Goal: Task Accomplishment & Management: Complete application form

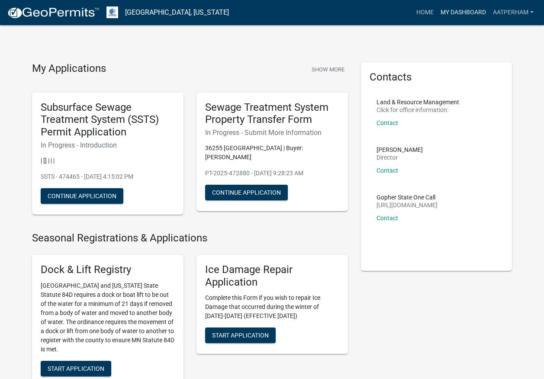
click at [473, 11] on link "My Dashboard" at bounding box center [463, 12] width 52 height 16
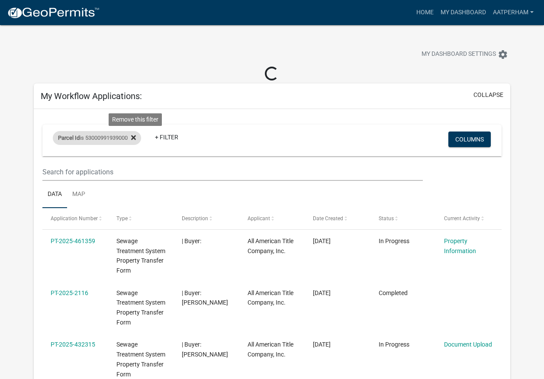
click at [136, 136] on icon at bounding box center [133, 137] width 5 height 7
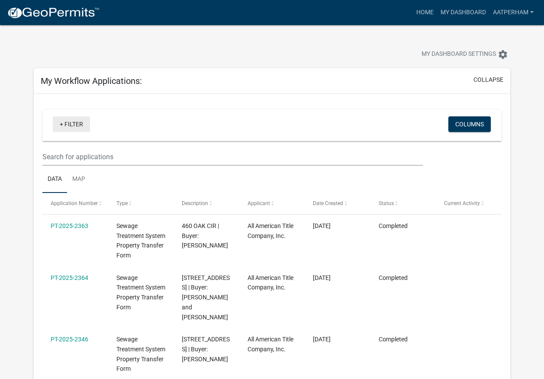
click at [74, 125] on link "+ Filter" at bounding box center [71, 124] width 37 height 16
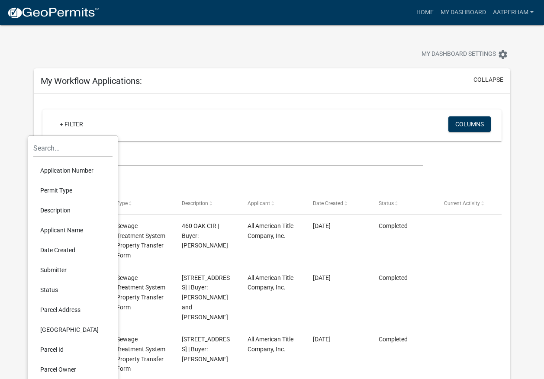
scroll to position [86, 0]
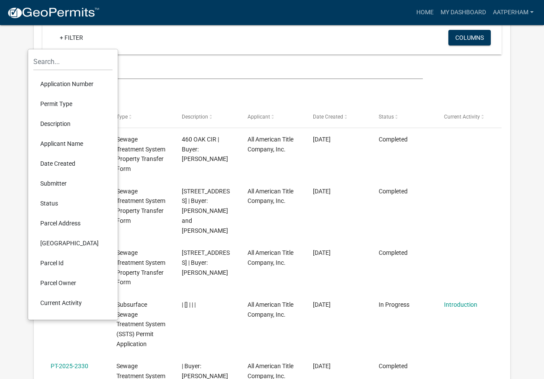
click at [68, 262] on li "Parcel Id" at bounding box center [72, 263] width 79 height 20
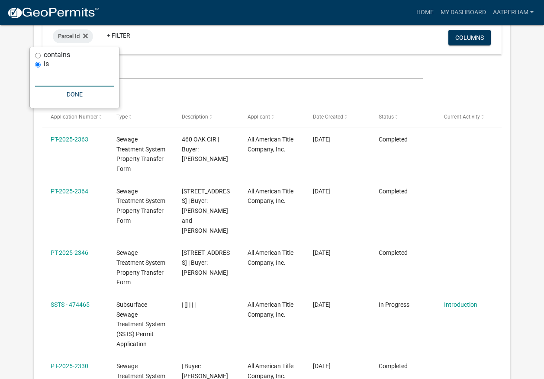
click at [81, 78] on input "text" at bounding box center [74, 78] width 79 height 18
paste input "51000990401000"
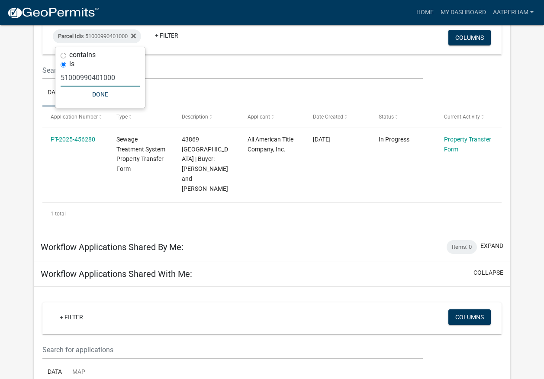
type input "51000990401000"
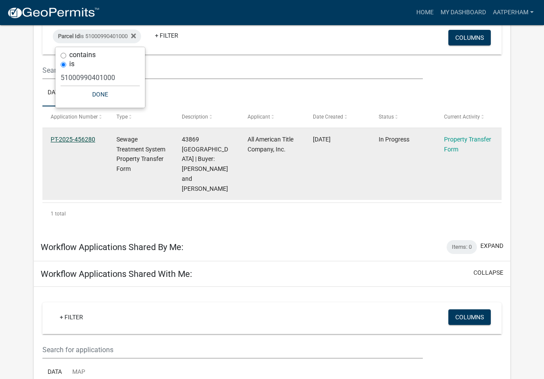
click at [60, 138] on link "PT-2025-456280" at bounding box center [73, 139] width 45 height 7
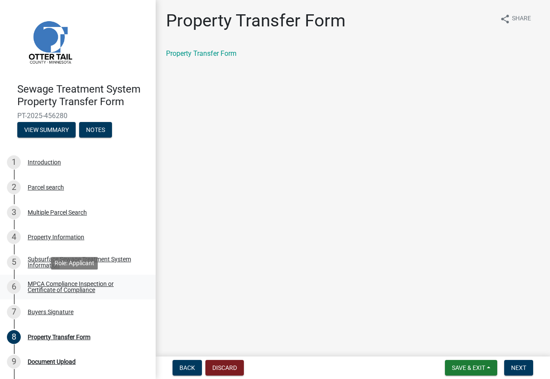
click at [52, 285] on div "MPCA Compliance Inspection or Certificate of Compliance" at bounding box center [85, 287] width 114 height 12
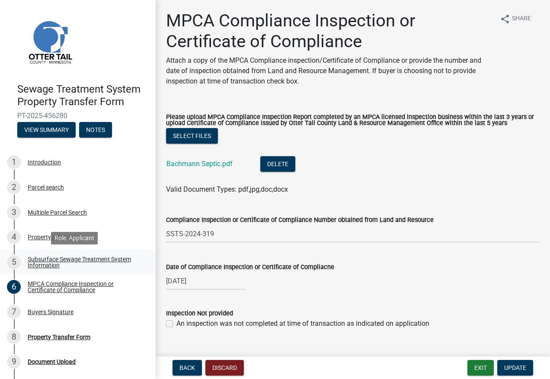
click at [52, 258] on div "Subsurface Sewage Treatment System Information" at bounding box center [85, 262] width 114 height 12
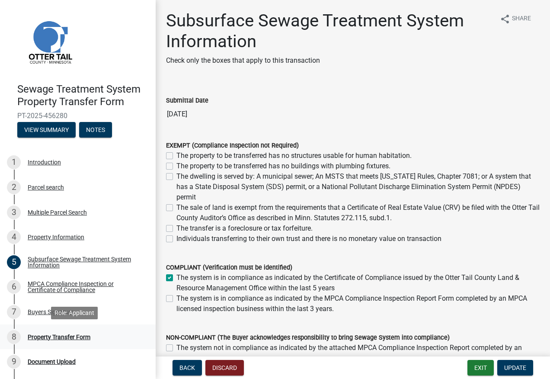
click at [41, 336] on div "Property Transfer Form" at bounding box center [59, 337] width 63 height 6
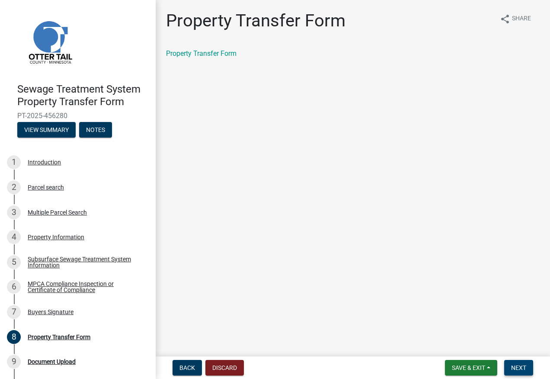
click at [515, 364] on span "Next" at bounding box center [518, 367] width 15 height 7
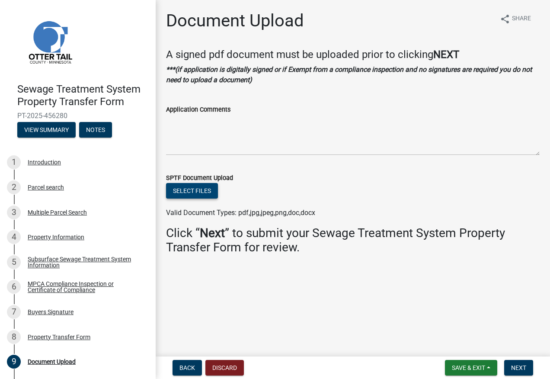
click at [184, 192] on button "Select files" at bounding box center [192, 191] width 52 height 16
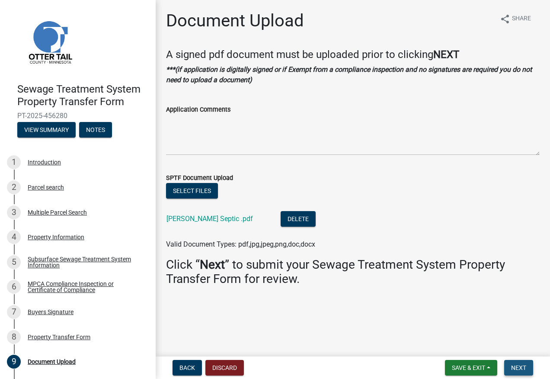
click at [525, 363] on button "Next" at bounding box center [518, 368] width 29 height 16
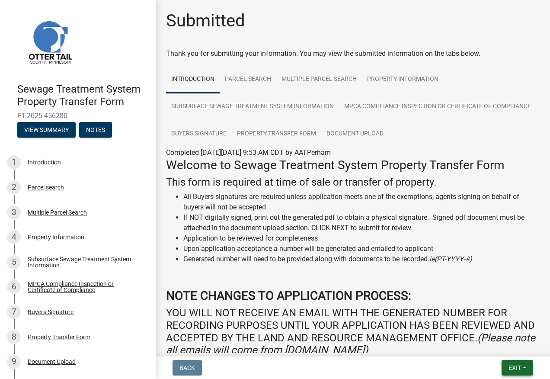
click at [515, 371] on span "Exit" at bounding box center [514, 367] width 13 height 7
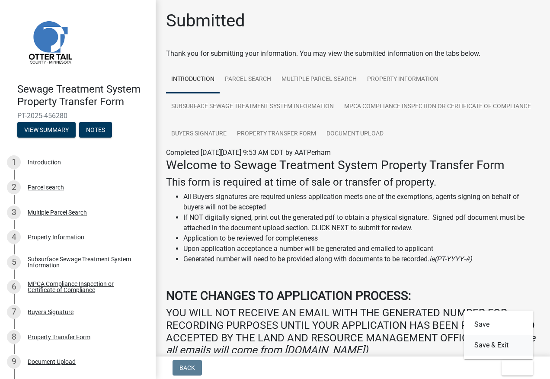
click at [502, 345] on button "Save & Exit" at bounding box center [498, 345] width 69 height 21
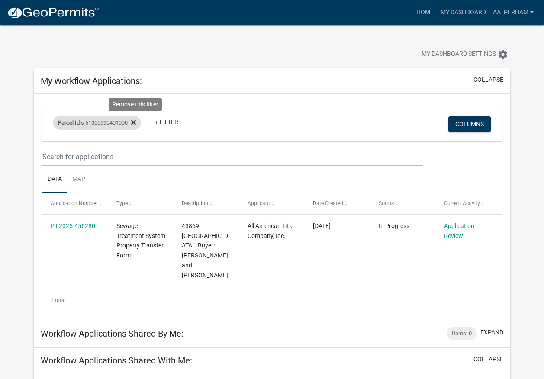
click at [136, 122] on icon at bounding box center [133, 122] width 5 height 7
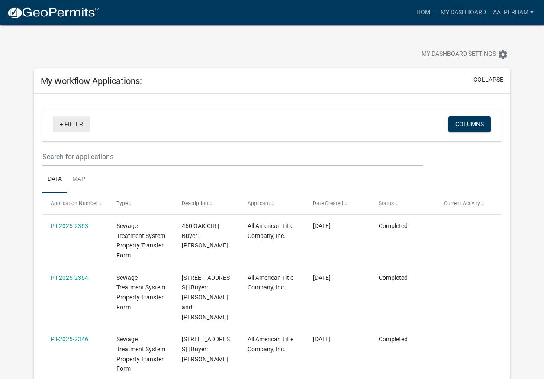
click at [75, 125] on link "+ Filter" at bounding box center [71, 124] width 37 height 16
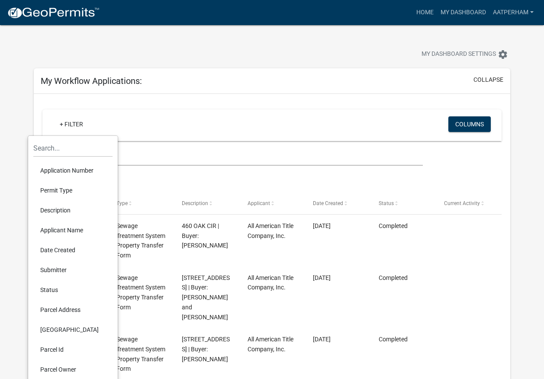
click at [70, 173] on li "Application Number" at bounding box center [72, 170] width 79 height 20
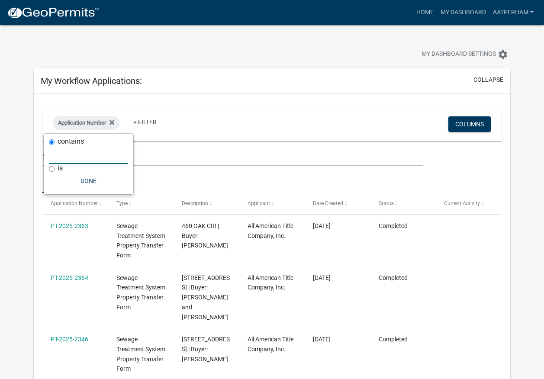
click at [72, 156] on input "text" at bounding box center [88, 155] width 79 height 18
paste input "53000992012000"
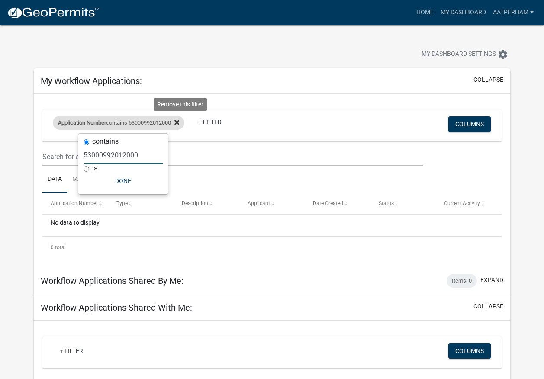
type input "53000992012000"
click at [179, 119] on icon at bounding box center [176, 122] width 5 height 7
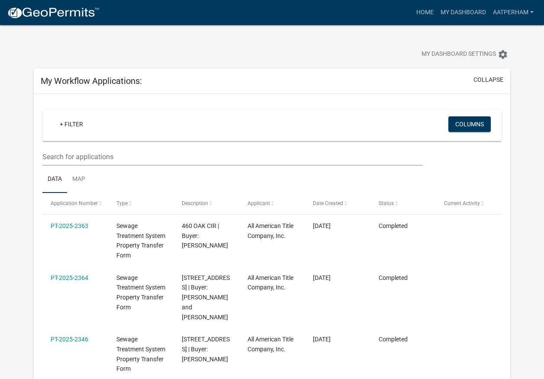
click at [71, 132] on div "+ Filter" at bounding box center [196, 125] width 301 height 18
click at [72, 125] on link "+ Filter" at bounding box center [71, 124] width 37 height 16
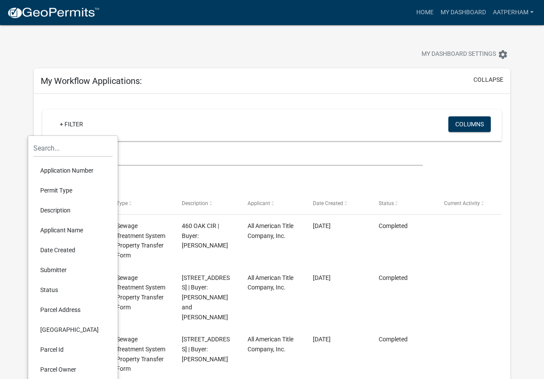
click at [60, 347] on li "Parcel Id" at bounding box center [72, 349] width 79 height 20
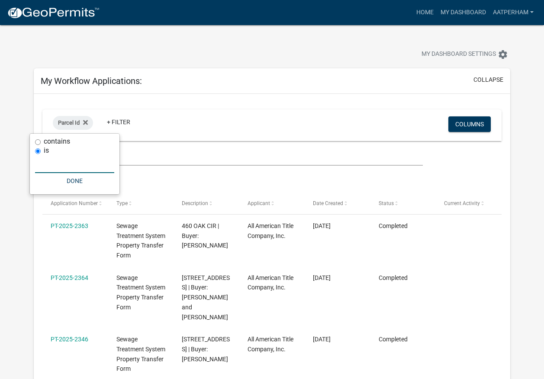
click at [74, 166] on input "text" at bounding box center [74, 164] width 79 height 18
paste input "53000992012000"
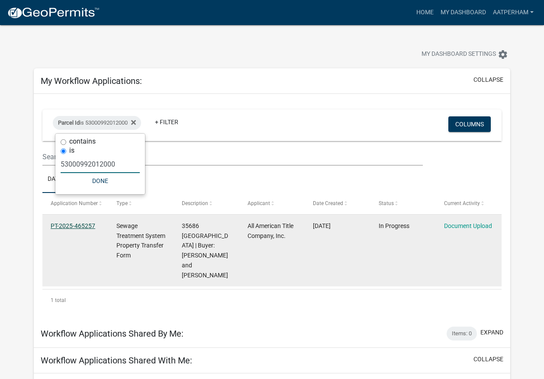
type input "53000992012000"
click at [79, 225] on link "PT-2025-465257" at bounding box center [73, 225] width 45 height 7
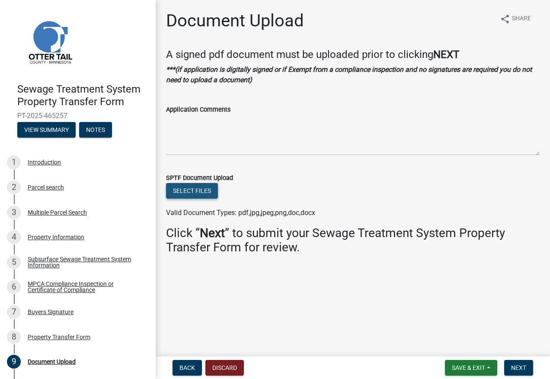
click at [178, 190] on button "Select files" at bounding box center [192, 191] width 52 height 16
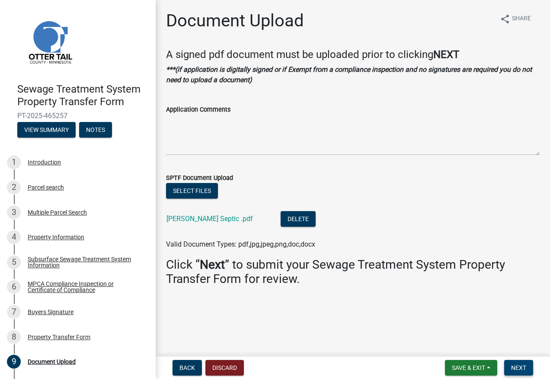
click at [521, 369] on span "Next" at bounding box center [518, 367] width 15 height 7
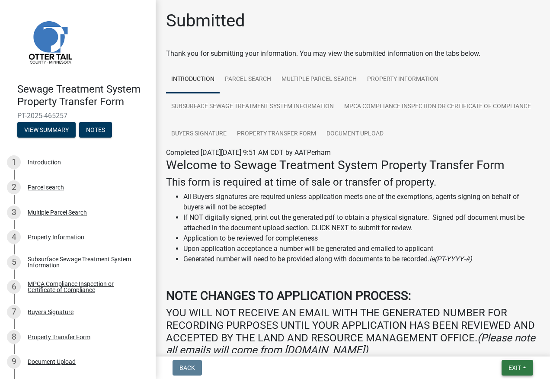
click at [520, 368] on span "Exit" at bounding box center [514, 367] width 13 height 7
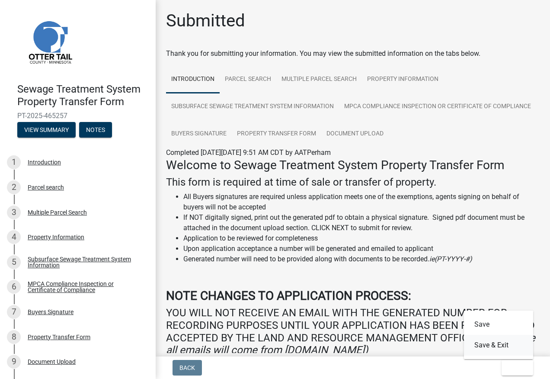
click at [500, 345] on button "Save & Exit" at bounding box center [498, 345] width 69 height 21
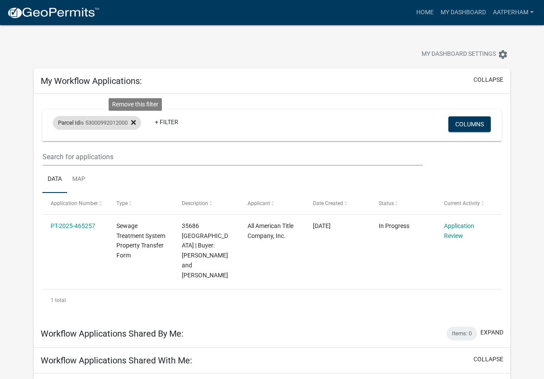
click at [136, 126] on fa-icon at bounding box center [132, 123] width 8 height 14
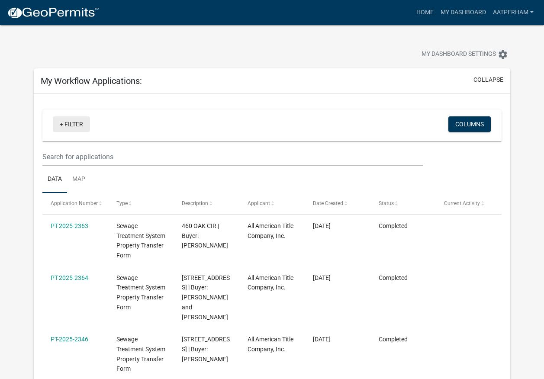
click at [61, 122] on link "+ Filter" at bounding box center [71, 124] width 37 height 16
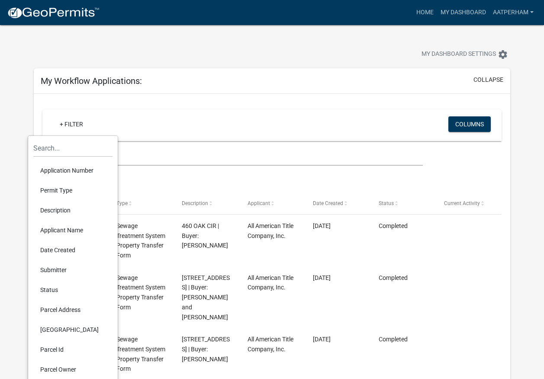
click at [70, 345] on li "Parcel Id" at bounding box center [72, 349] width 79 height 20
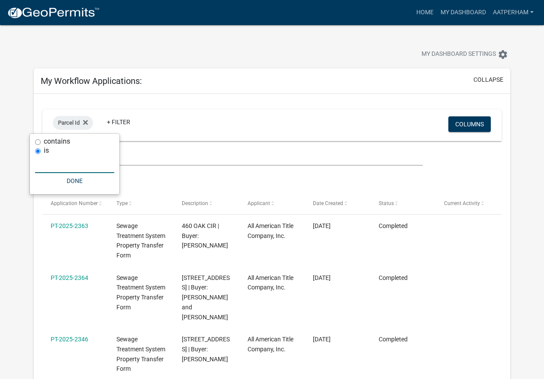
click at [76, 164] on input "text" at bounding box center [74, 164] width 79 height 18
paste input "46000990977000"
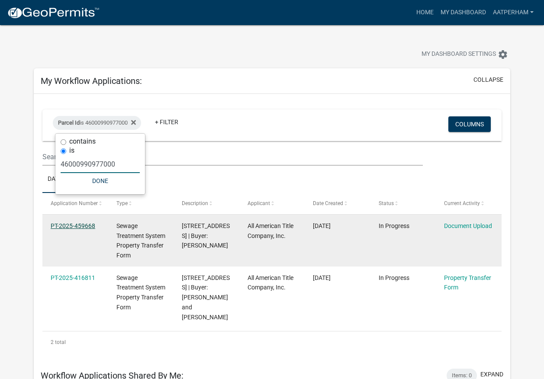
type input "46000990977000"
click at [79, 224] on link "PT-2025-459668" at bounding box center [73, 225] width 45 height 7
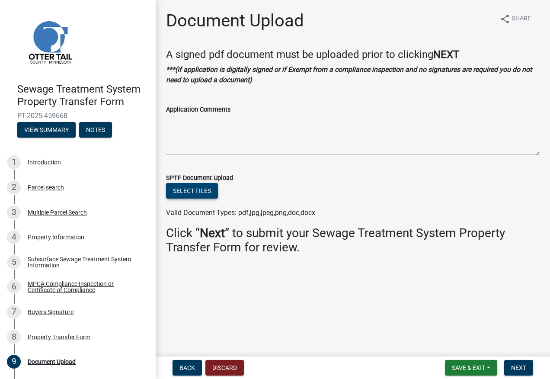
click at [183, 189] on button "Select files" at bounding box center [192, 191] width 52 height 16
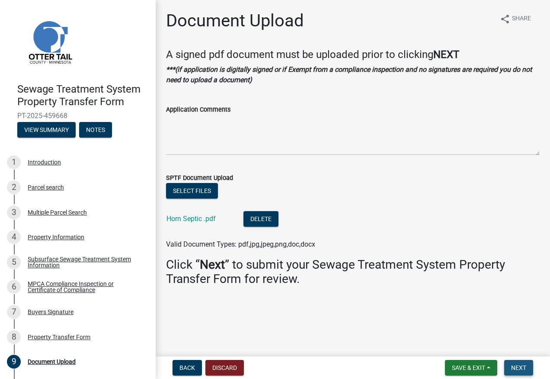
click at [523, 367] on span "Next" at bounding box center [518, 367] width 15 height 7
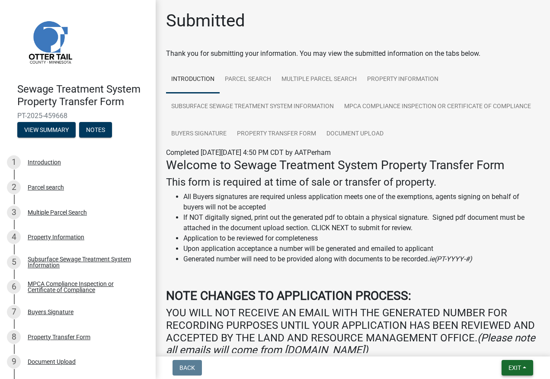
click at [521, 366] on button "Exit" at bounding box center [518, 368] width 32 height 16
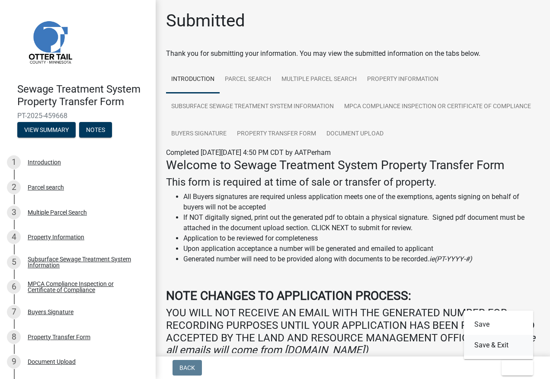
click at [499, 341] on button "Save & Exit" at bounding box center [498, 345] width 69 height 21
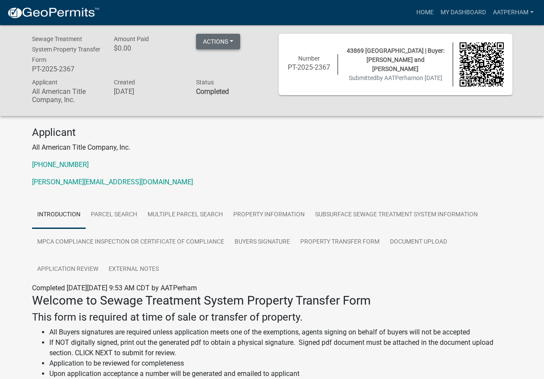
click at [235, 41] on button "Actions" at bounding box center [218, 42] width 44 height 16
click at [230, 61] on link "Printer Friendly" at bounding box center [230, 64] width 69 height 21
click at [232, 42] on button "Actions" at bounding box center [218, 42] width 44 height 16
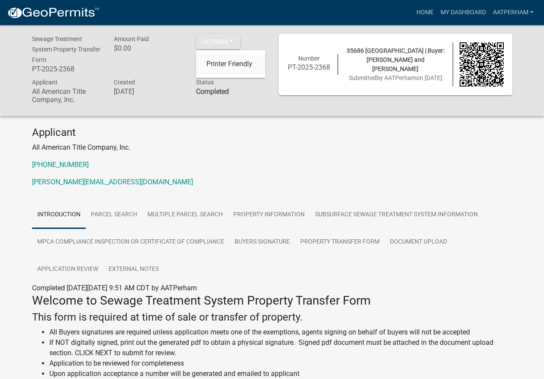
click at [231, 64] on link "Printer Friendly" at bounding box center [230, 64] width 69 height 21
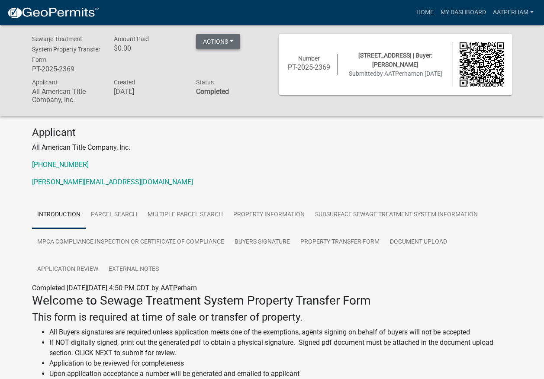
click at [232, 40] on button "Actions" at bounding box center [218, 42] width 44 height 16
click at [229, 64] on link "Printer Friendly" at bounding box center [230, 64] width 69 height 21
click at [235, 42] on button "Actions" at bounding box center [218, 42] width 44 height 16
click at [228, 61] on link "Printer Friendly" at bounding box center [230, 64] width 69 height 21
